Goal: Task Accomplishment & Management: Manage account settings

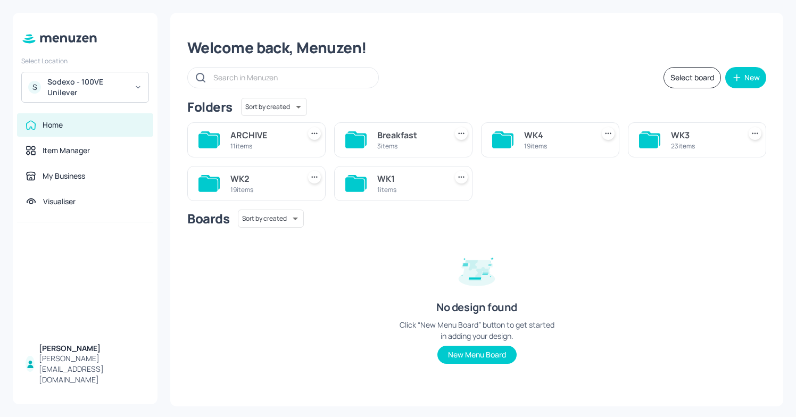
click at [544, 144] on div "19 items" at bounding box center [556, 145] width 65 height 9
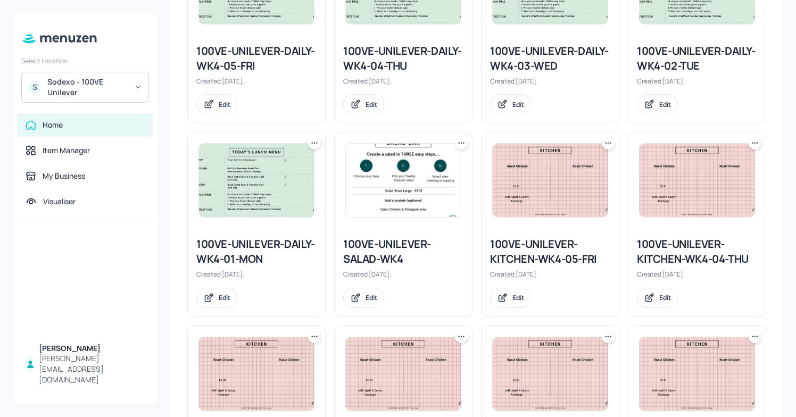
scroll to position [247, 0]
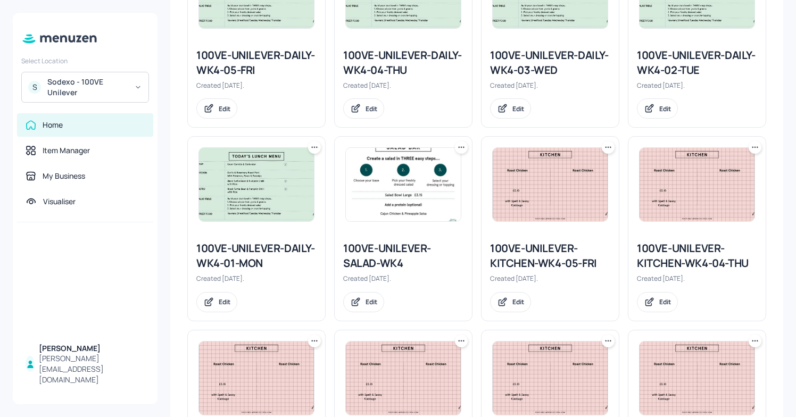
click at [222, 239] on div "100VE-UNILEVER-DAILY-WK4-01-MON Created 6 days ago. Edit" at bounding box center [256, 276] width 137 height 88
click at [225, 254] on div "100VE-UNILEVER-DAILY-WK4-01-MON" at bounding box center [256, 256] width 120 height 30
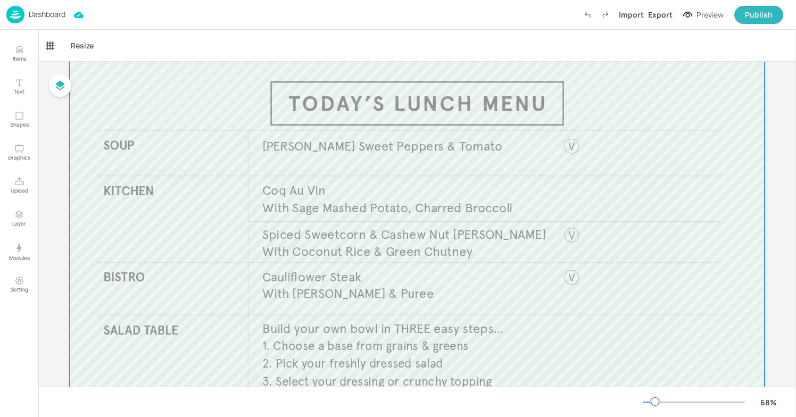
scroll to position [39, 0]
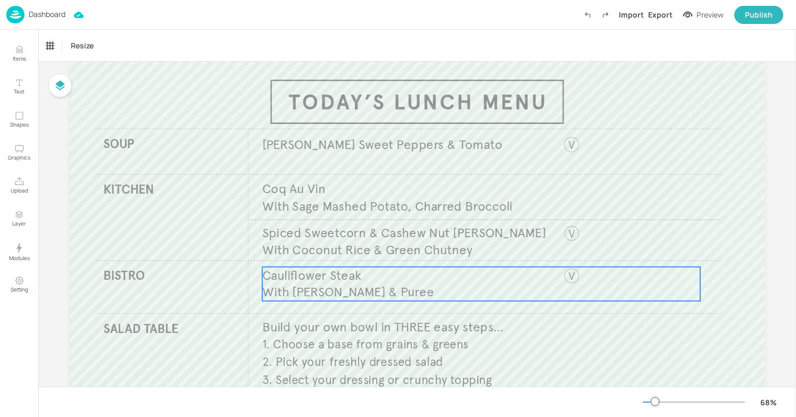
click at [340, 296] on span "With Cauli Kimchi & Puree" at bounding box center [347, 292] width 171 height 16
click at [473, 254] on div "Edit Item" at bounding box center [474, 249] width 14 height 14
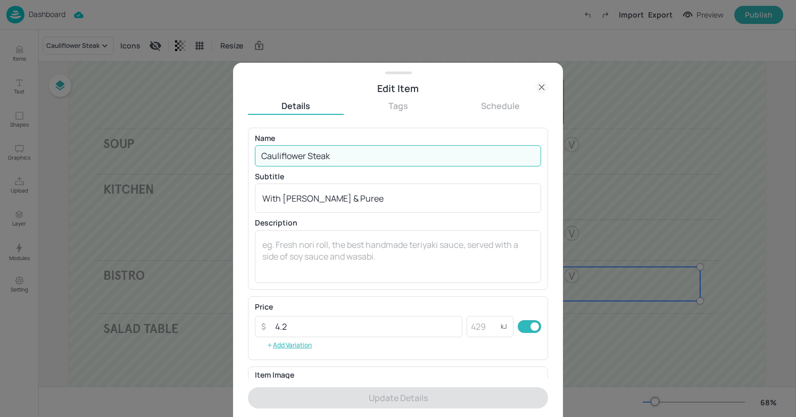
drag, startPoint x: 345, startPoint y: 158, endPoint x: 225, endPoint y: 155, distance: 119.7
click at [225, 155] on div "Edit Item Details Tags Schedule Name Cauliflower Steak ​ Subtitle With Cauli Ki…" at bounding box center [398, 208] width 796 height 417
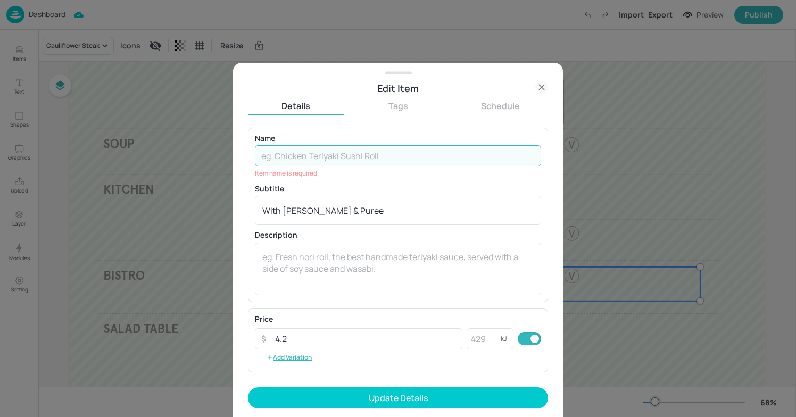
paste input "Spicy Scrambled No Egg Taco"
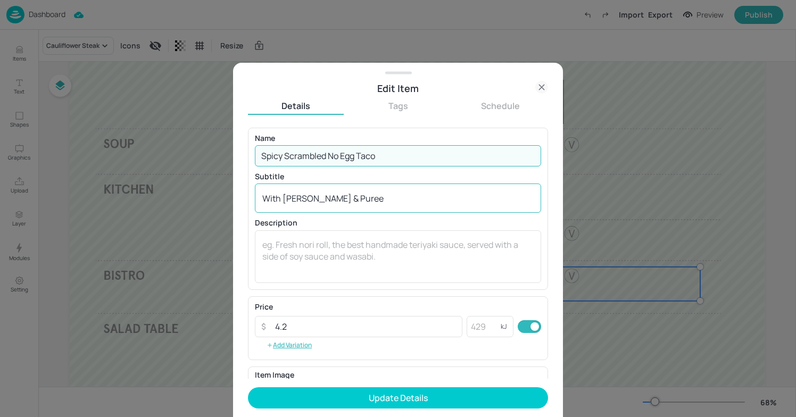
type input "Spicy Scrambled No Egg Taco"
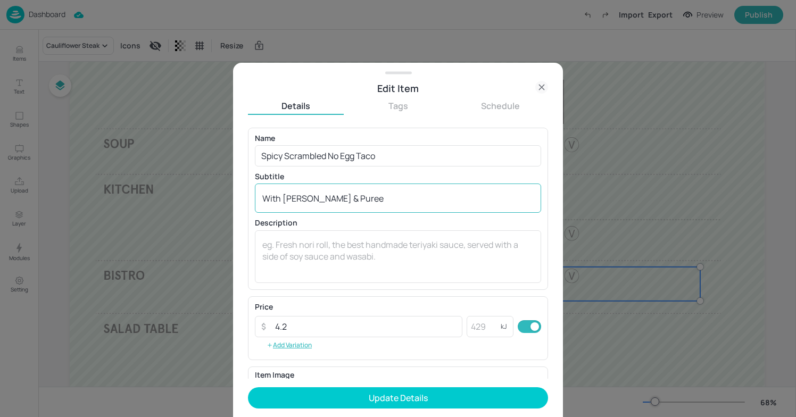
click at [407, 191] on div "With Cauli Kimchi & Puree x ​" at bounding box center [398, 197] width 286 height 29
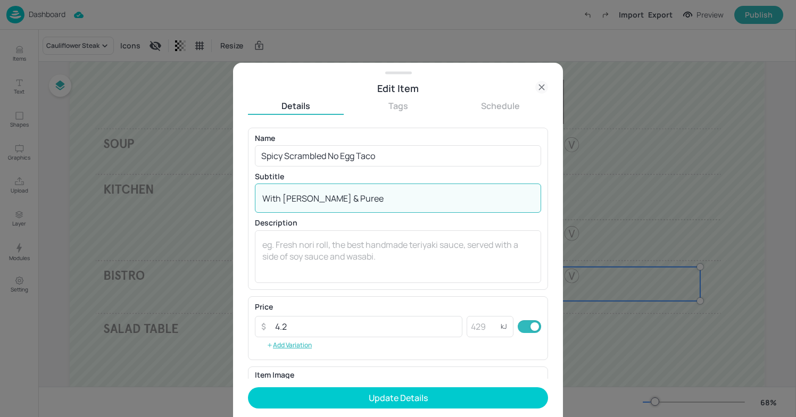
click at [380, 204] on div "With Cauli Kimchi & Puree x ​" at bounding box center [398, 197] width 286 height 29
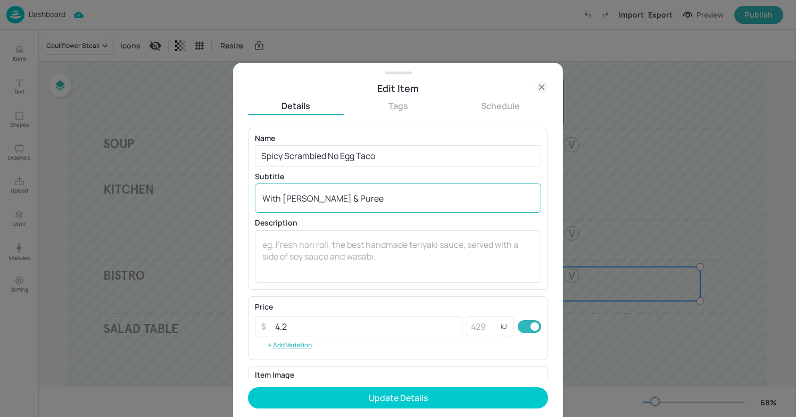
drag, startPoint x: 381, startPoint y: 204, endPoint x: 405, endPoint y: 209, distance: 23.9
click at [397, 208] on div "With Cauli Kimchi & Puree x ​" at bounding box center [398, 197] width 286 height 29
drag, startPoint x: 388, startPoint y: 206, endPoint x: 301, endPoint y: 207, distance: 87.2
click at [301, 207] on div "With Cauli Kimchi & Puree x ​" at bounding box center [398, 197] width 286 height 29
drag, startPoint x: 353, startPoint y: 205, endPoint x: 244, endPoint y: 204, distance: 109.0
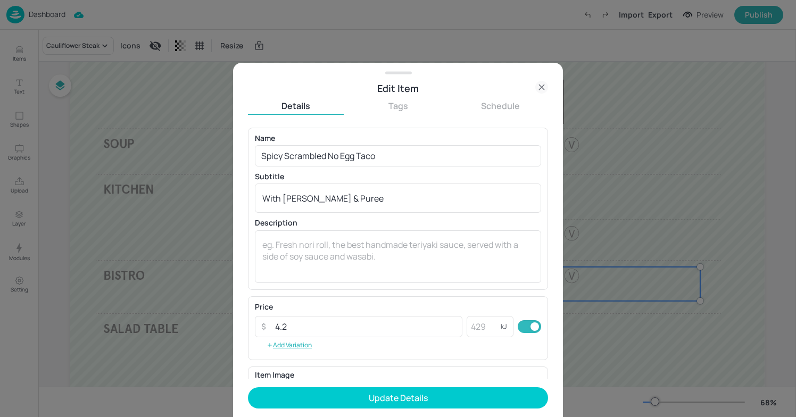
click at [238, 204] on div "Edit Item Details Tags Schedule Name Spicy Scrambled No Egg Taco ​ Subtitle Wit…" at bounding box center [398, 240] width 330 height 354
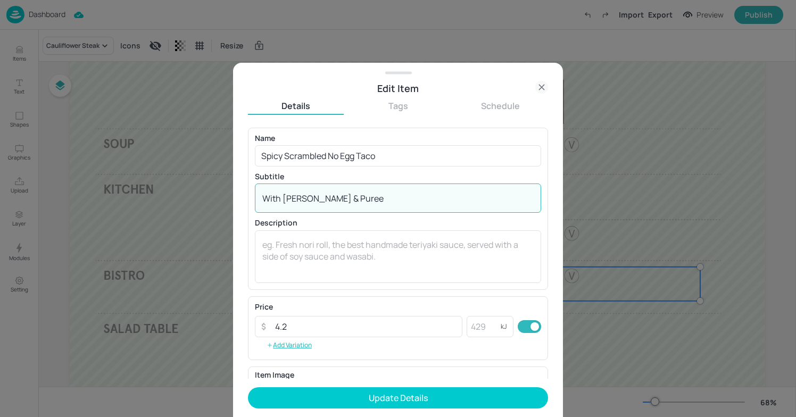
drag, startPoint x: 366, startPoint y: 199, endPoint x: 215, endPoint y: 198, distance: 151.6
click at [215, 198] on div "Edit Item Details Tags Schedule Name Spicy Scrambled No Egg Taco ​ Subtitle Wit…" at bounding box center [398, 208] width 796 height 417
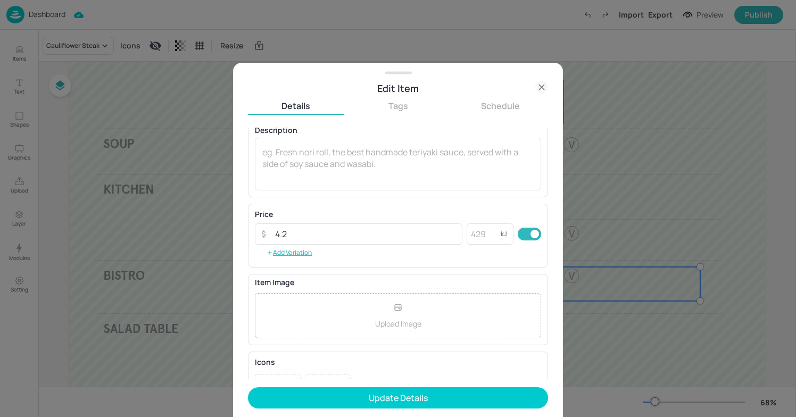
scroll to position [100, 0]
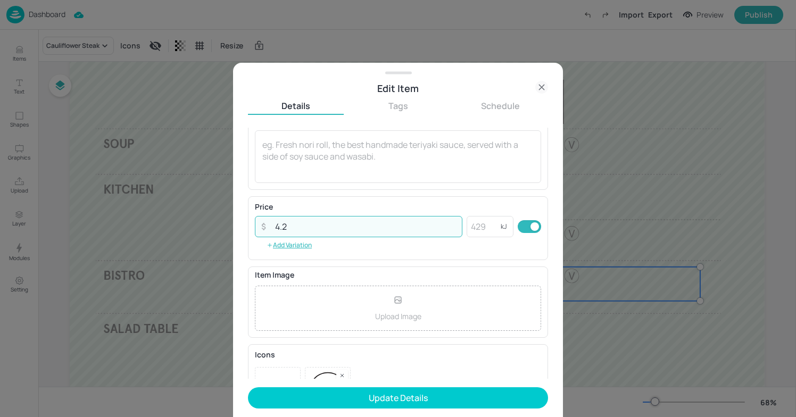
click at [315, 224] on input "4.2" at bounding box center [366, 226] width 194 height 21
type input "4"
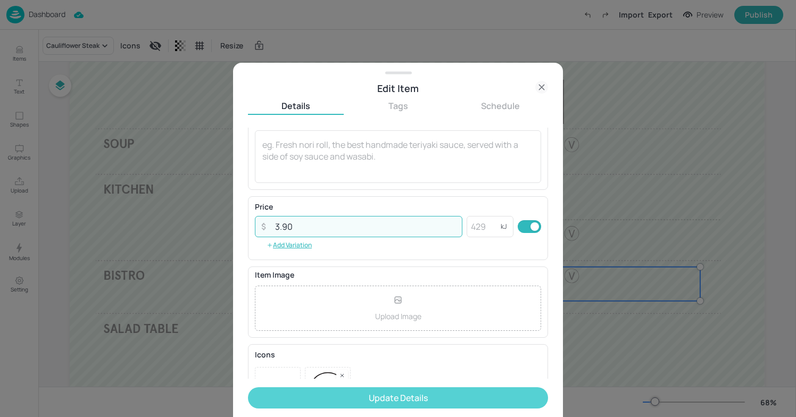
type input "3.90"
click at [377, 403] on button "Update Details" at bounding box center [398, 397] width 300 height 21
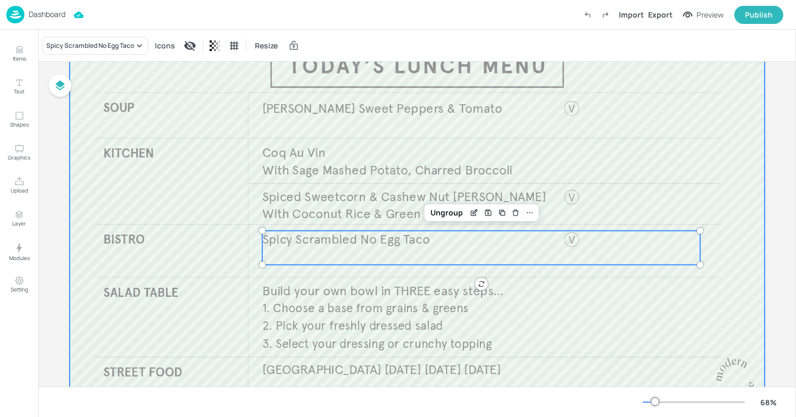
scroll to position [116, 0]
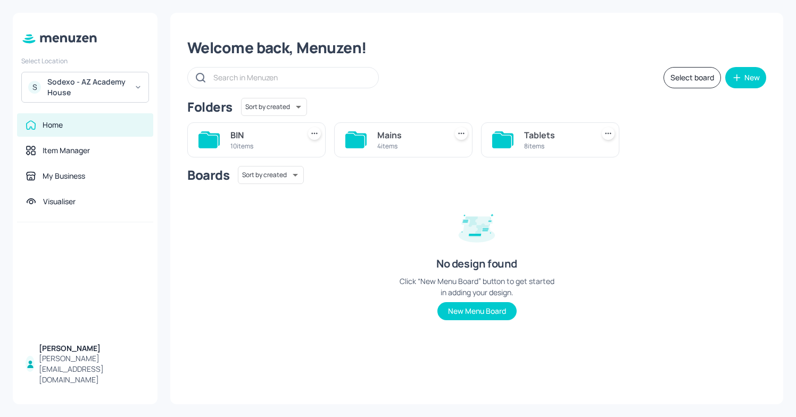
click at [563, 146] on div "8 items" at bounding box center [556, 145] width 65 height 9
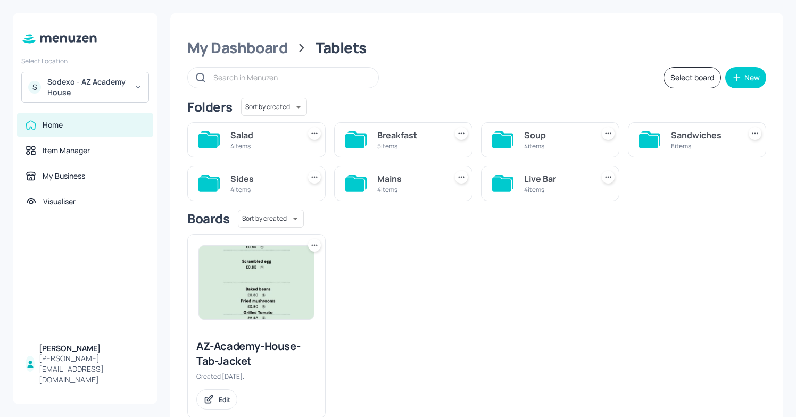
click at [417, 188] on div "4 items" at bounding box center [409, 189] width 65 height 9
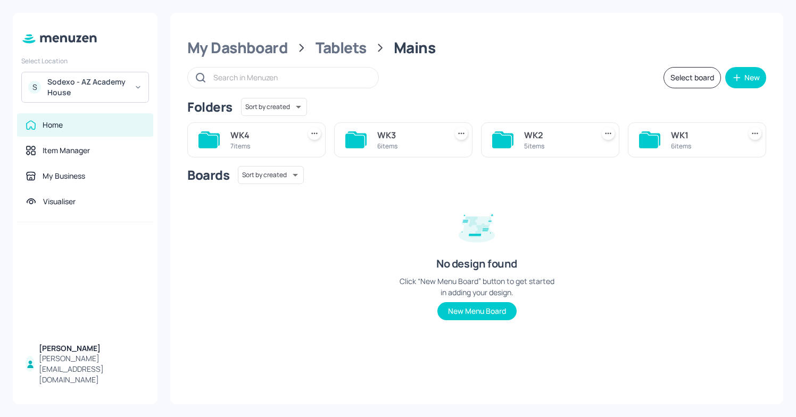
click at [243, 132] on div "WK4" at bounding box center [262, 135] width 65 height 13
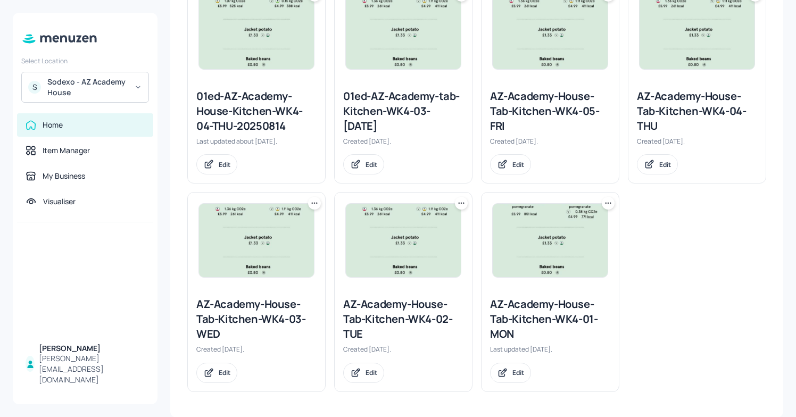
scroll to position [317, 0]
click at [533, 319] on div "AZ-Academy-House-Tab-Kitchen-WK4-01-MON" at bounding box center [550, 320] width 120 height 45
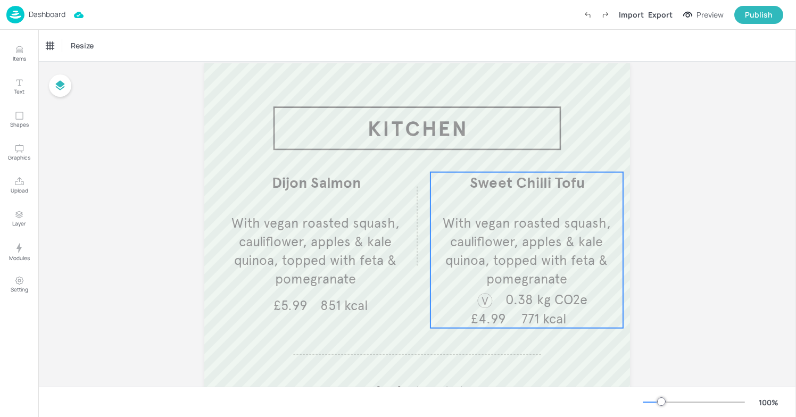
scroll to position [36, 0]
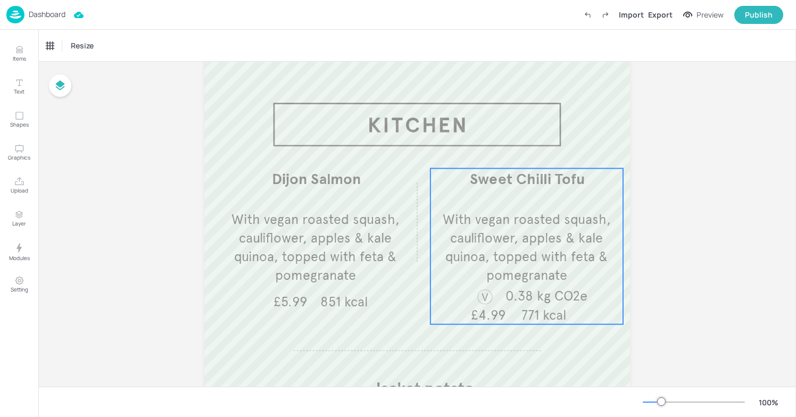
click at [441, 230] on p "With vegan roasted squash, cauliflower, apples & kale quinoa, topped with feta …" at bounding box center [526, 247] width 193 height 74
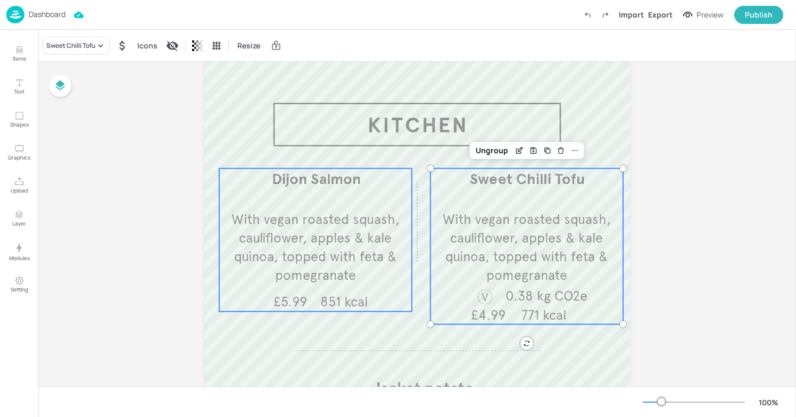
click at [333, 236] on span "With vegan roasted squash, cauliflower, apples & kale quinoa, topped with feta …" at bounding box center [315, 247] width 168 height 72
click at [472, 229] on p "With vegan roasted squash, cauliflower, apples & kale quinoa, topped with feta …" at bounding box center [526, 247] width 193 height 74
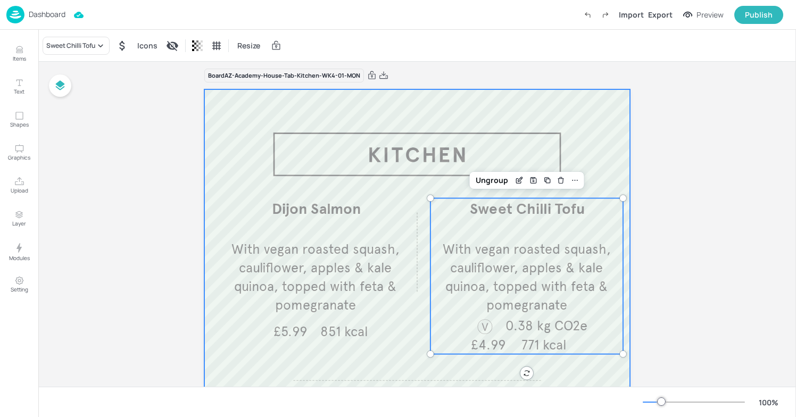
scroll to position [0, 0]
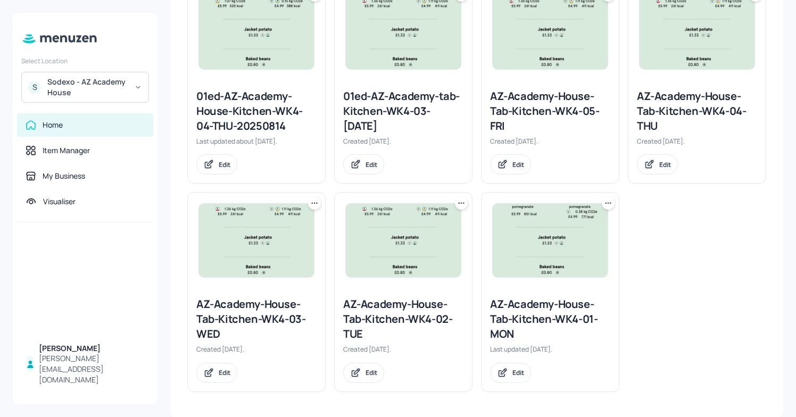
scroll to position [317, 0]
click at [515, 321] on div "AZ-Academy-House-Tab-Kitchen-WK4-01-MON" at bounding box center [550, 320] width 120 height 45
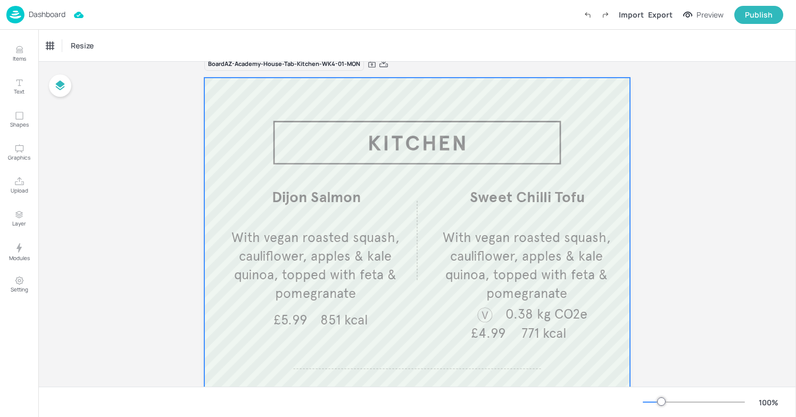
scroll to position [19, 0]
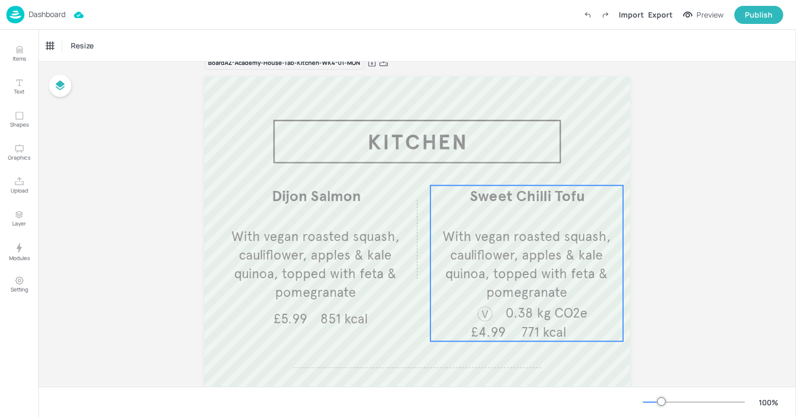
drag, startPoint x: 490, startPoint y: 252, endPoint x: 456, endPoint y: 252, distance: 33.5
click at [456, 252] on span "With vegan roasted squash, cauliflower, apples & kale quinoa, topped with feta …" at bounding box center [527, 264] width 168 height 72
drag, startPoint x: 445, startPoint y: 248, endPoint x: 545, endPoint y: 250, distance: 100.0
click at [545, 249] on span "With vegan roasted squash, cauliflower, apples & kale quinoa, topped with feta …" at bounding box center [527, 264] width 168 height 72
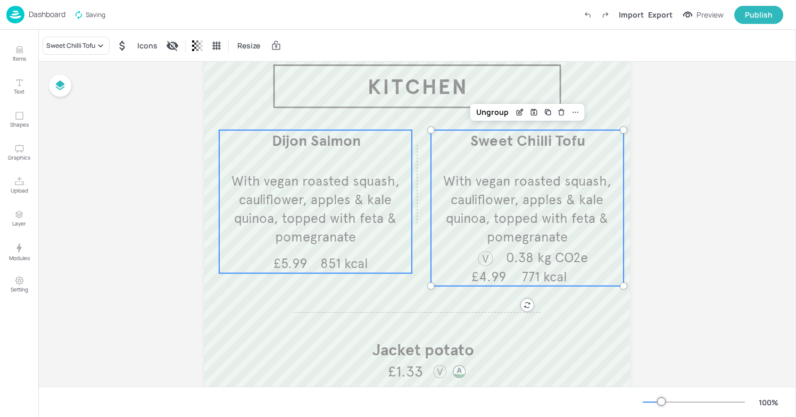
scroll to position [67, 0]
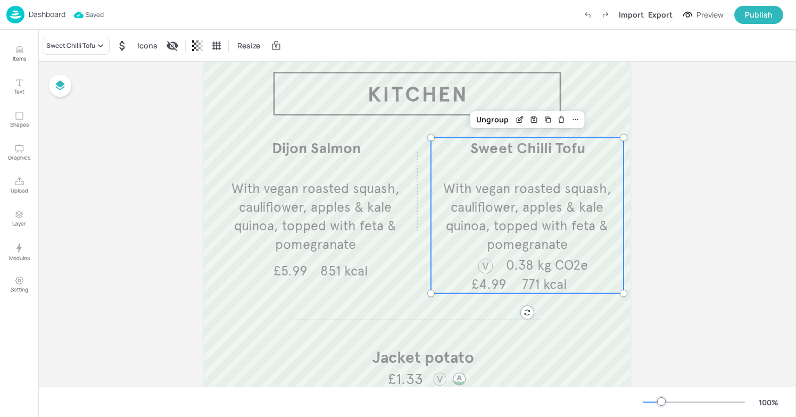
click at [36, 15] on p "Dashboard" at bounding box center [47, 14] width 37 height 7
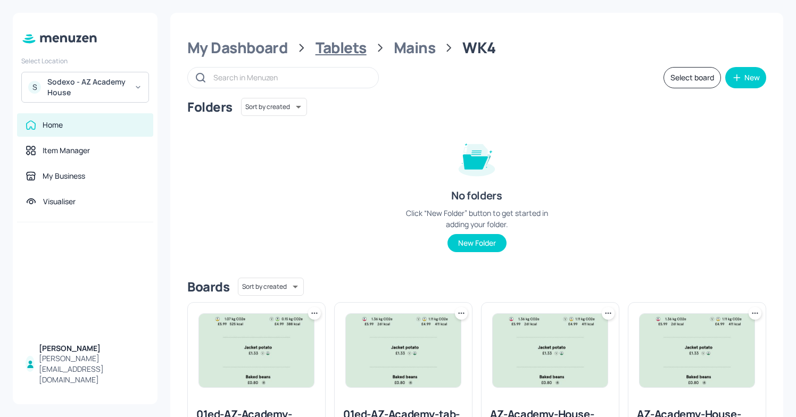
click at [315, 43] on div "Tablets" at bounding box center [340, 47] width 51 height 19
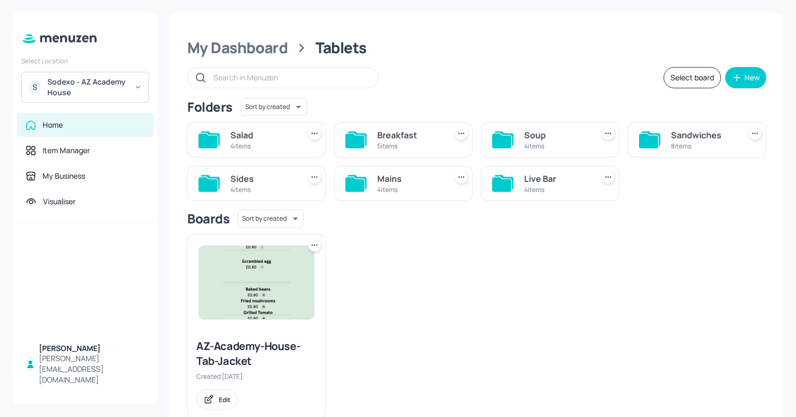
click at [250, 190] on div "4 items" at bounding box center [262, 189] width 65 height 9
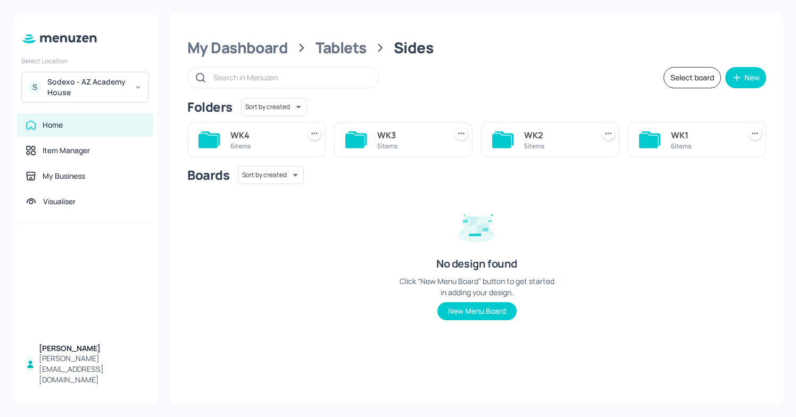
click at [247, 124] on div "WK4 6 items" at bounding box center [256, 139] width 138 height 35
click at [236, 143] on div "6 items" at bounding box center [262, 145] width 65 height 9
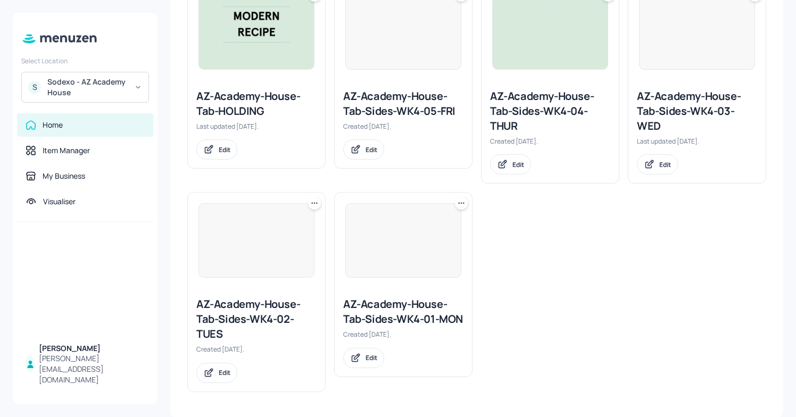
scroll to position [317, 0]
click at [398, 328] on div "AZ-Academy-House-Tab-Sides-WK4-01-MON" at bounding box center [403, 313] width 120 height 30
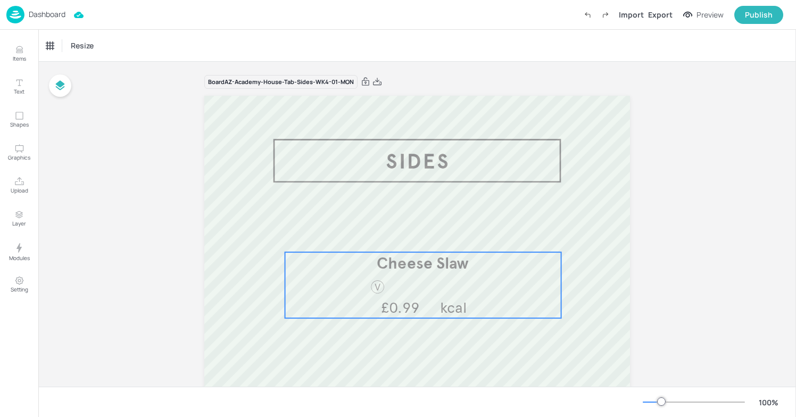
click at [421, 255] on span "Cheese Slaw" at bounding box center [423, 263] width 92 height 20
click at [412, 233] on icon "Edit Item" at bounding box center [415, 234] width 9 height 9
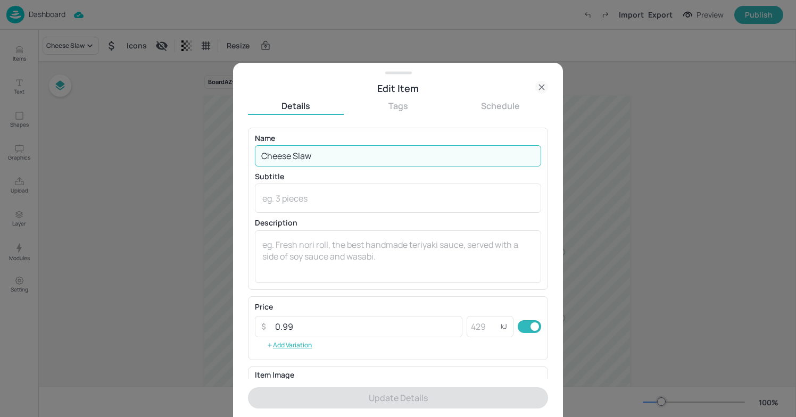
drag, startPoint x: 292, startPoint y: 155, endPoint x: 226, endPoint y: 156, distance: 66.5
click at [225, 156] on div "Edit Item Details Tags Schedule Name Cheese Slaw ​ Subtitle x ​ Description x ​…" at bounding box center [398, 208] width 796 height 417
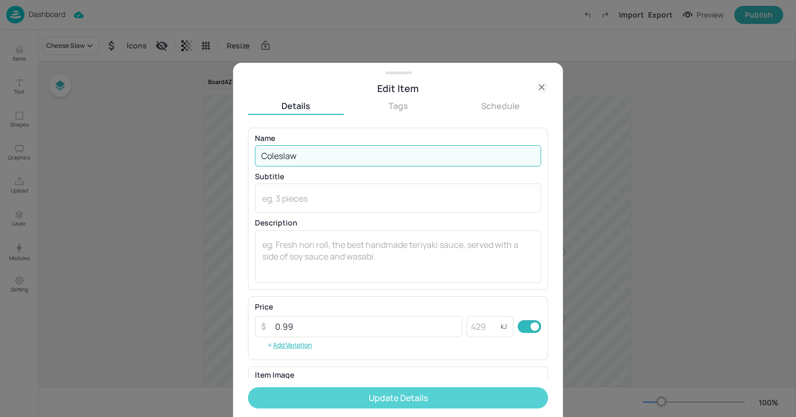
type input "Coleslaw"
click at [378, 395] on button "Update Details" at bounding box center [398, 397] width 300 height 21
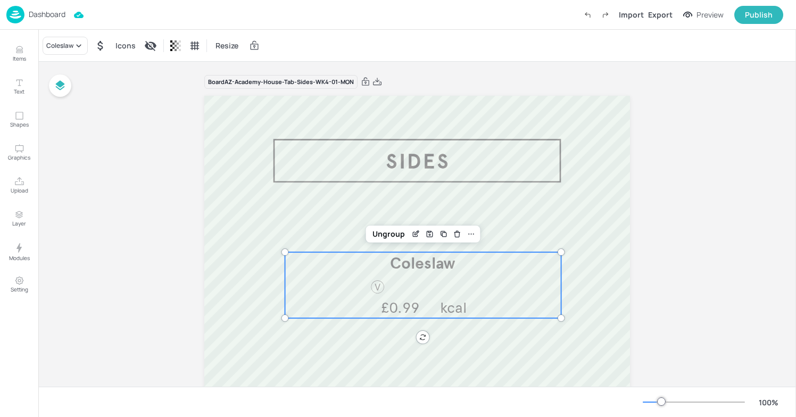
click at [373, 86] on icon at bounding box center [377, 82] width 10 height 11
